Goal: Transaction & Acquisition: Download file/media

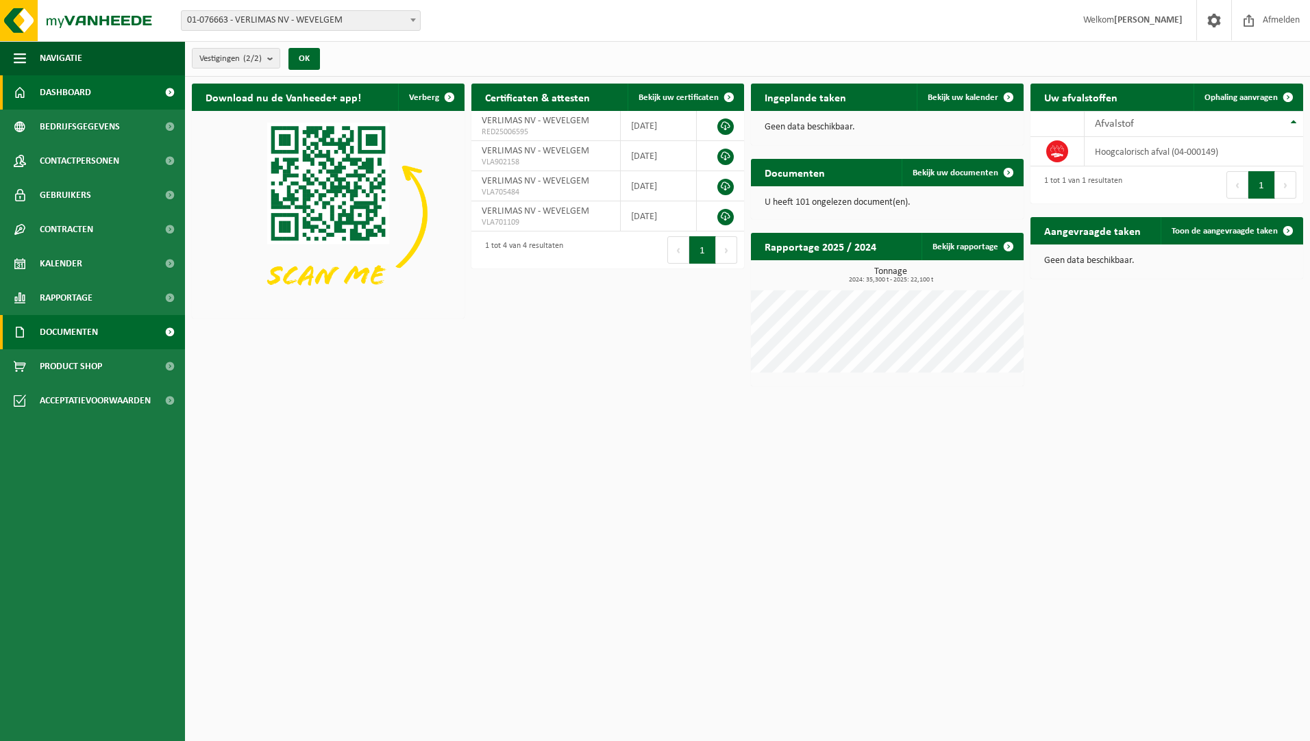
click at [92, 324] on span "Documenten" at bounding box center [69, 332] width 58 height 34
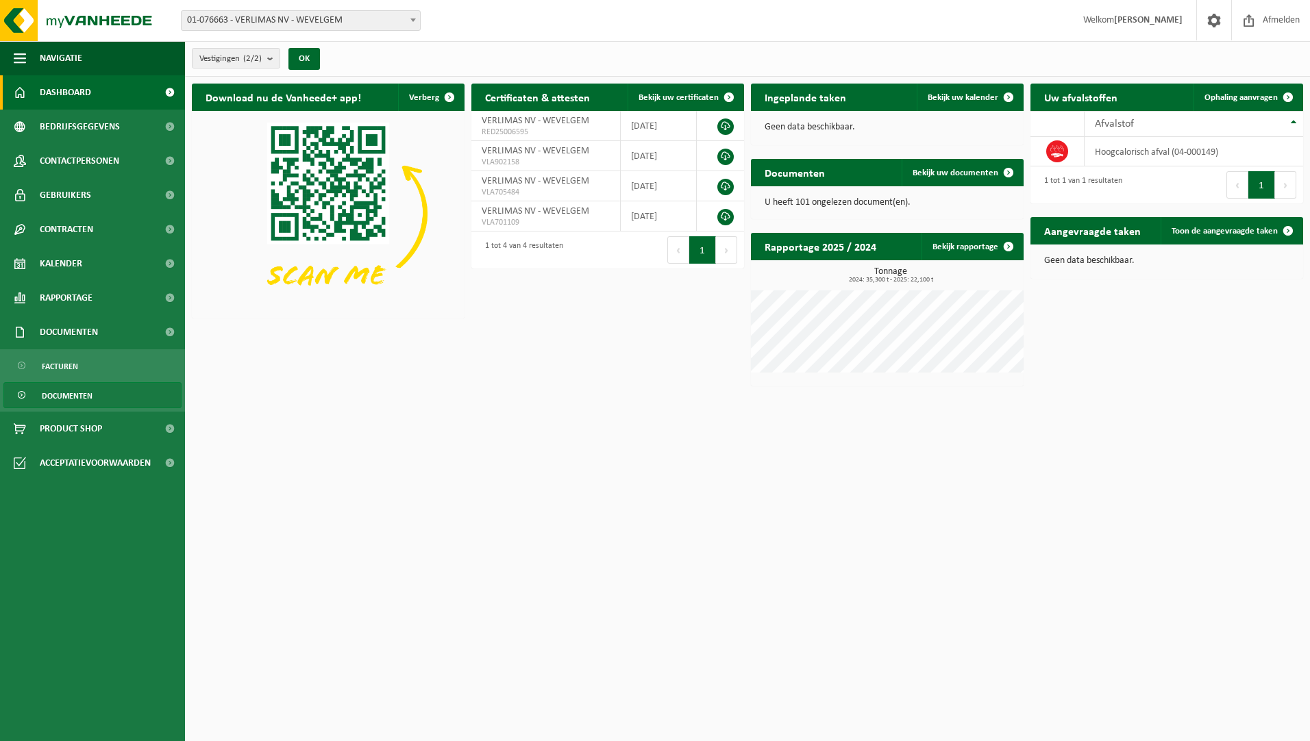
click at [92, 389] on span "Documenten" at bounding box center [67, 396] width 51 height 26
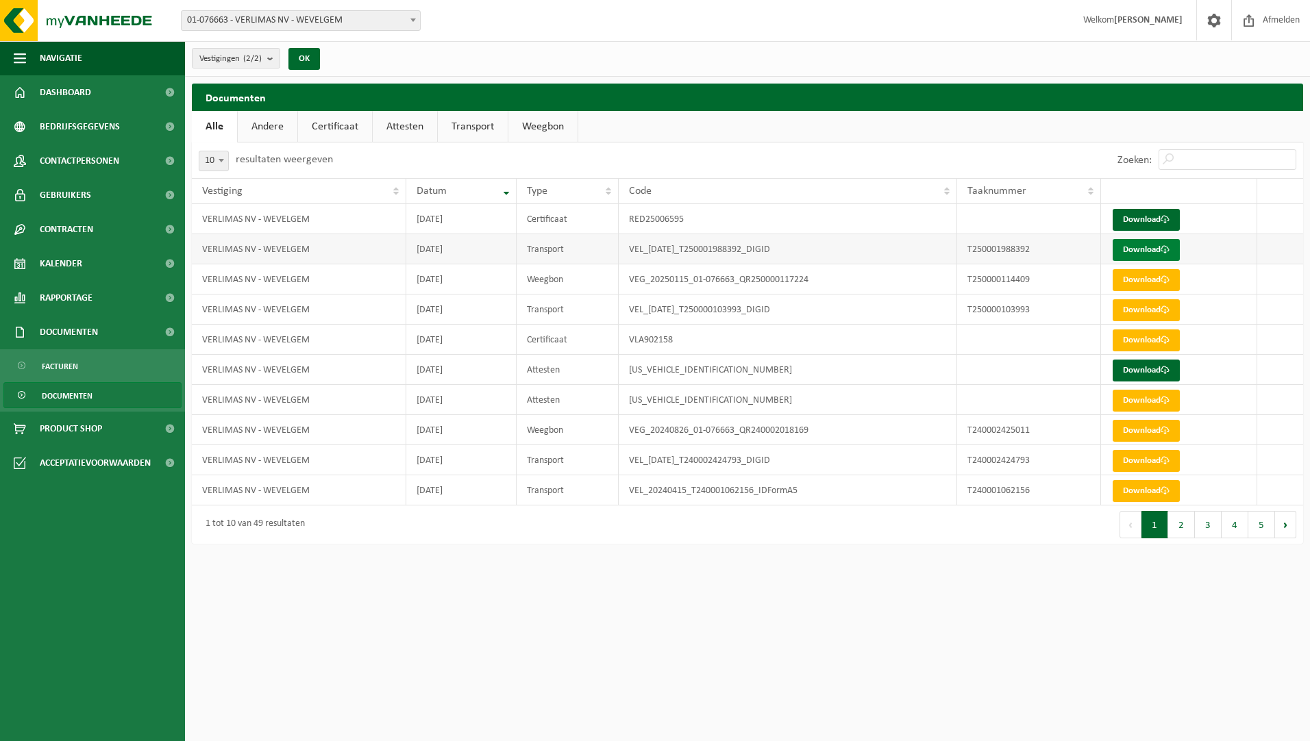
click at [1156, 245] on link "Download" at bounding box center [1146, 250] width 67 height 22
click at [1157, 214] on link "Download" at bounding box center [1146, 220] width 67 height 22
click at [398, 128] on link "Attesten" at bounding box center [405, 127] width 64 height 32
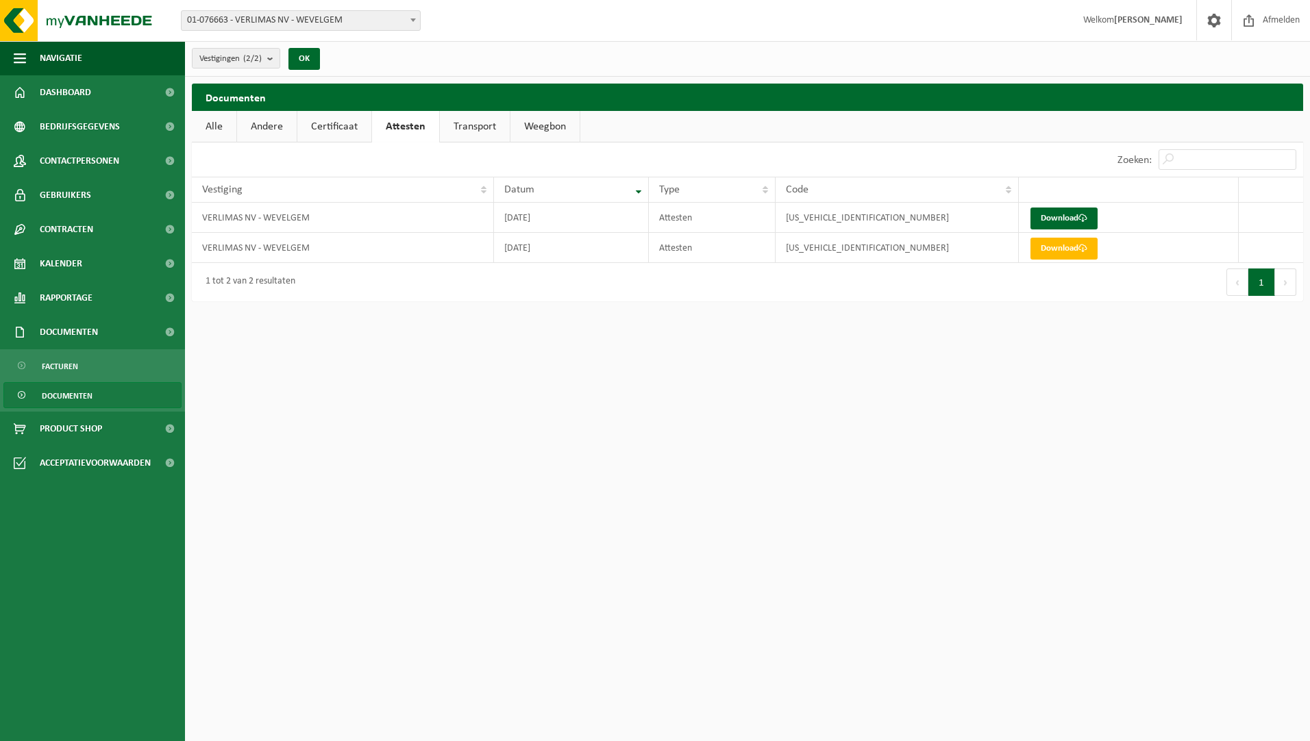
click at [212, 127] on link "Alle" at bounding box center [214, 127] width 45 height 32
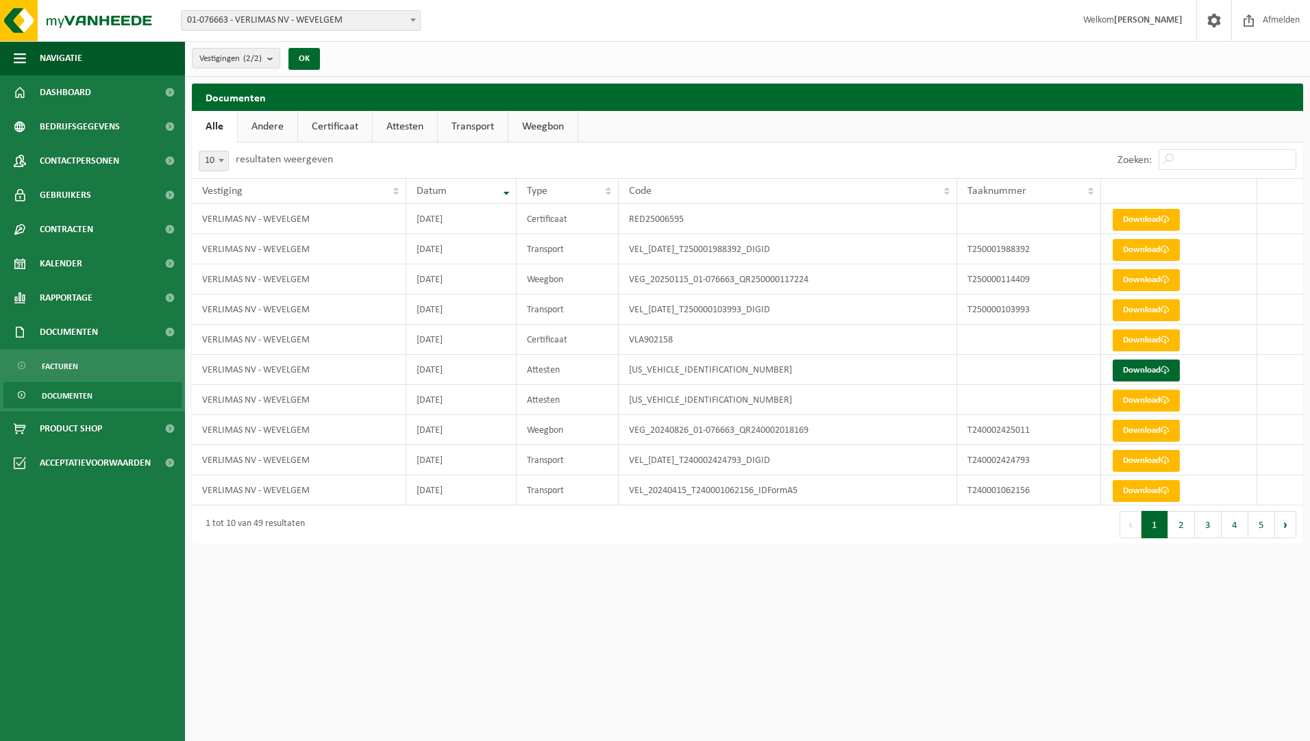
click at [525, 121] on link "Weegbon" at bounding box center [542, 127] width 69 height 32
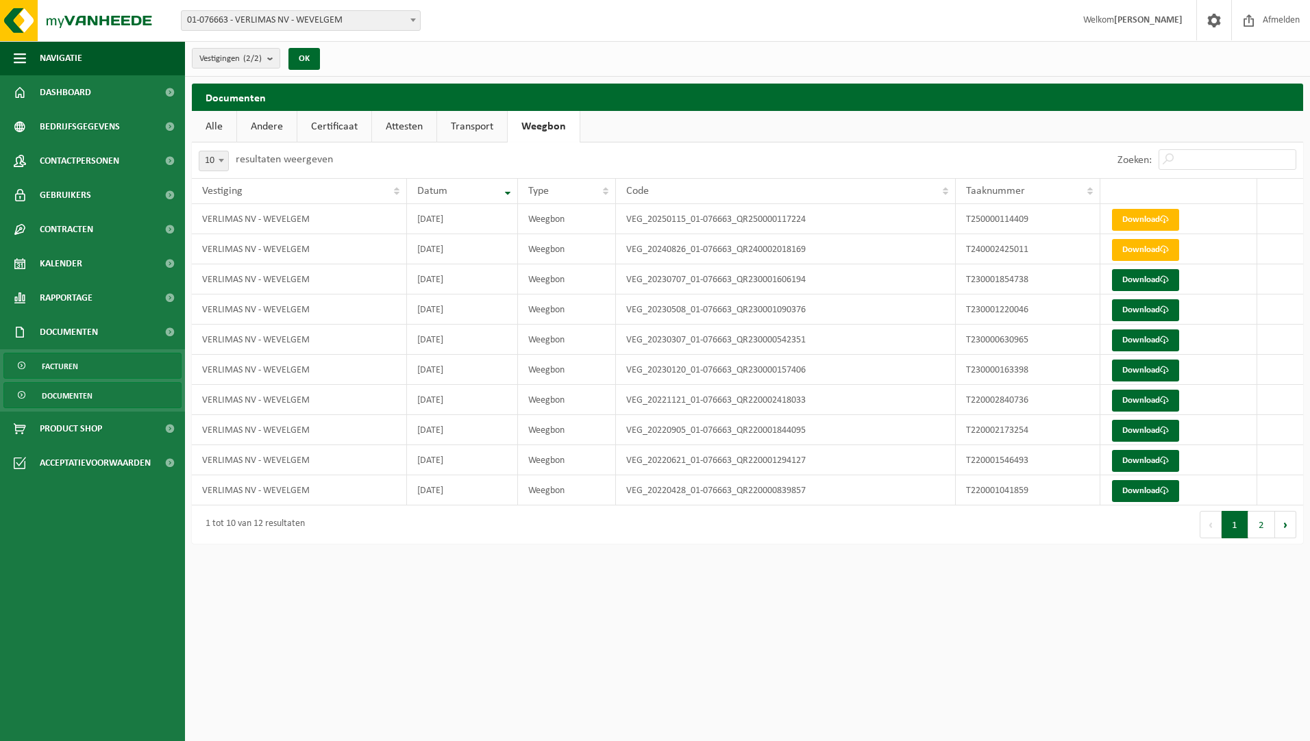
click at [94, 367] on link "Facturen" at bounding box center [92, 366] width 178 height 26
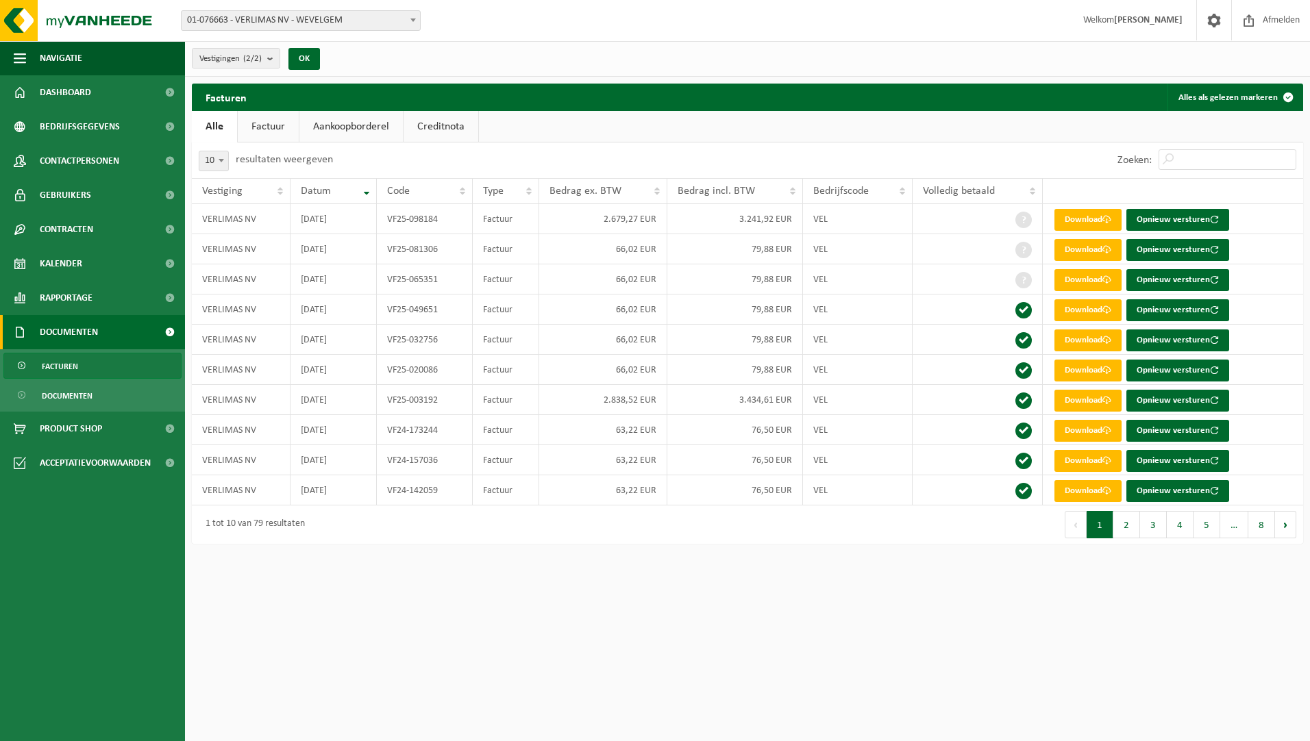
click at [566, 594] on html "Vestiging: 01-076663 - VERLIMAS NV - WEVELGEM 10-721189 - VERLIMAS NV - KORTRIJ…" at bounding box center [655, 370] width 1310 height 741
